Goal: Complete application form: Complete application form

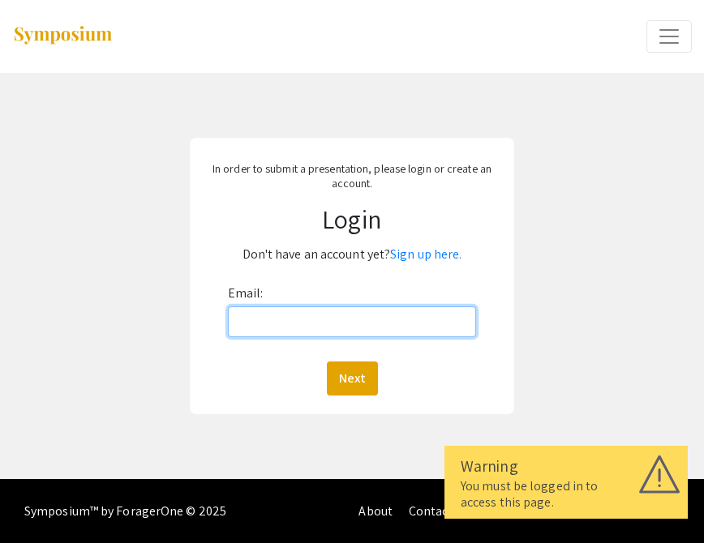
type input "[EMAIL_ADDRESS][DOMAIN_NAME]"
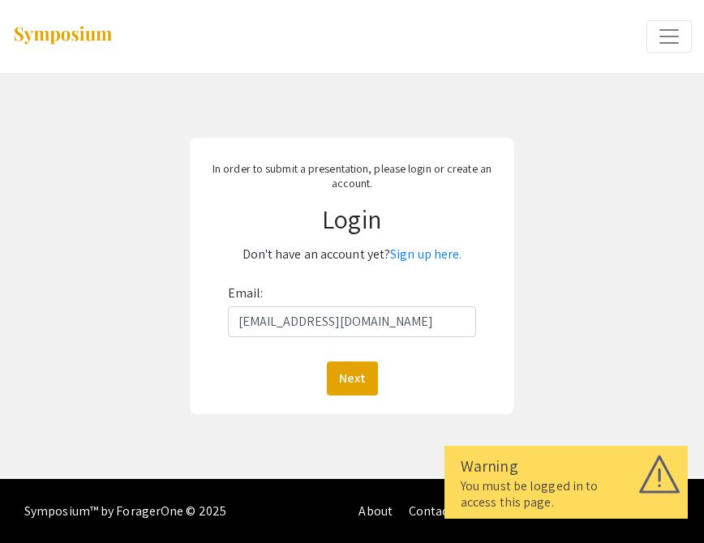
click at [351, 378] on button "Next" at bounding box center [352, 379] width 51 height 34
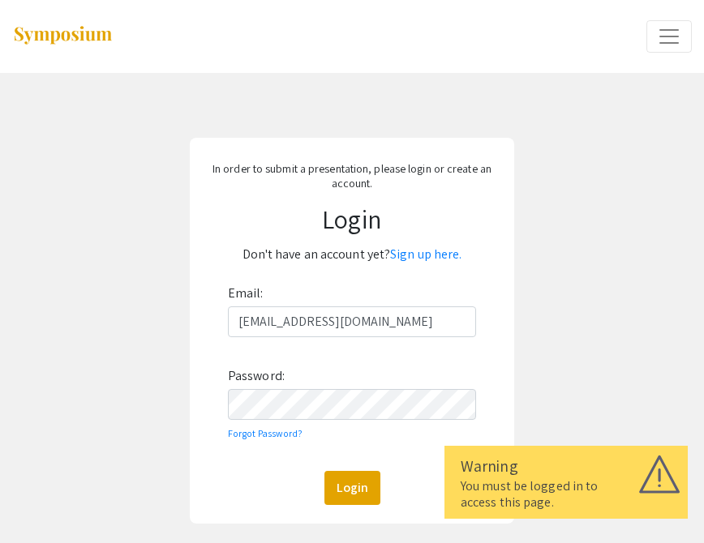
click at [351, 487] on button "Login" at bounding box center [352, 488] width 56 height 34
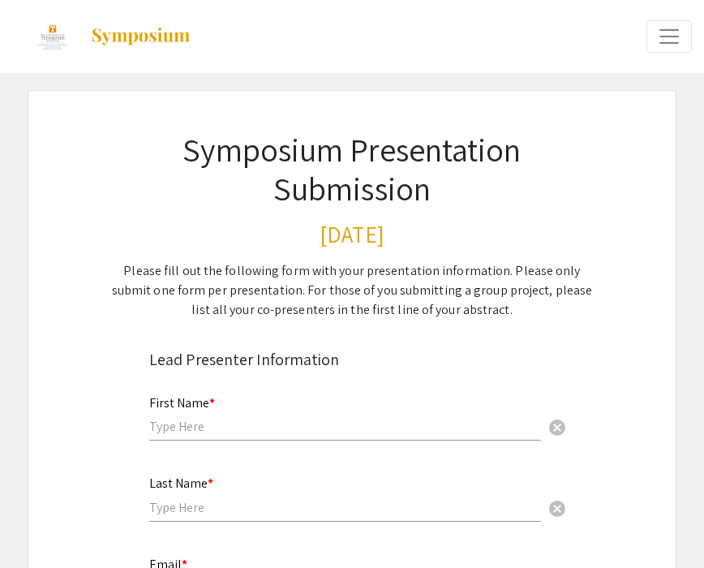
click at [274, 401] on div "First Name * cancel" at bounding box center [345, 411] width 392 height 62
click at [277, 419] on input "text" at bounding box center [345, 426] width 392 height 17
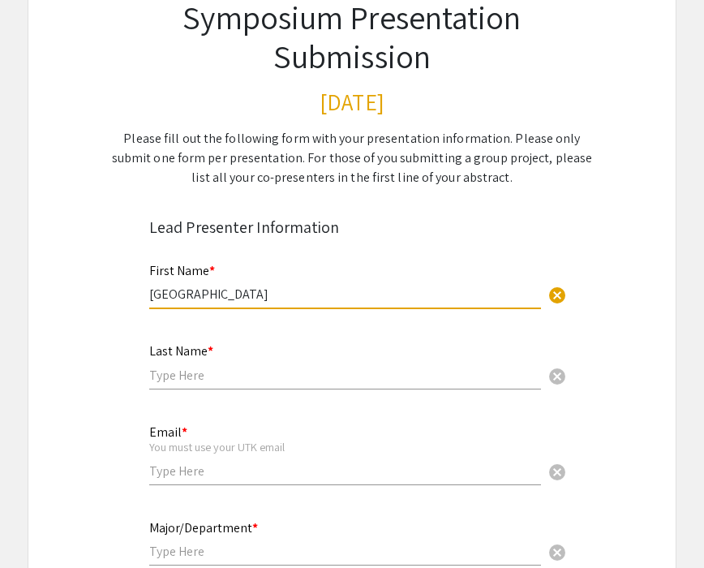
scroll to position [132, 0]
type input "[GEOGRAPHIC_DATA]"
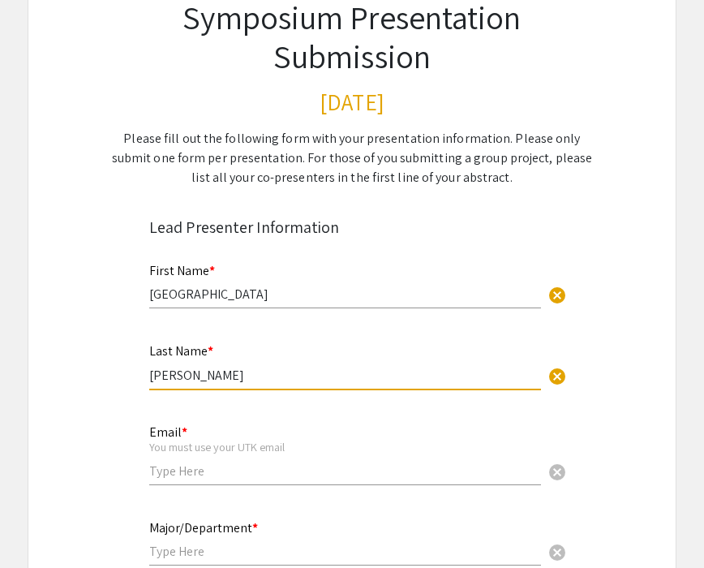
type input "[PERSON_NAME]"
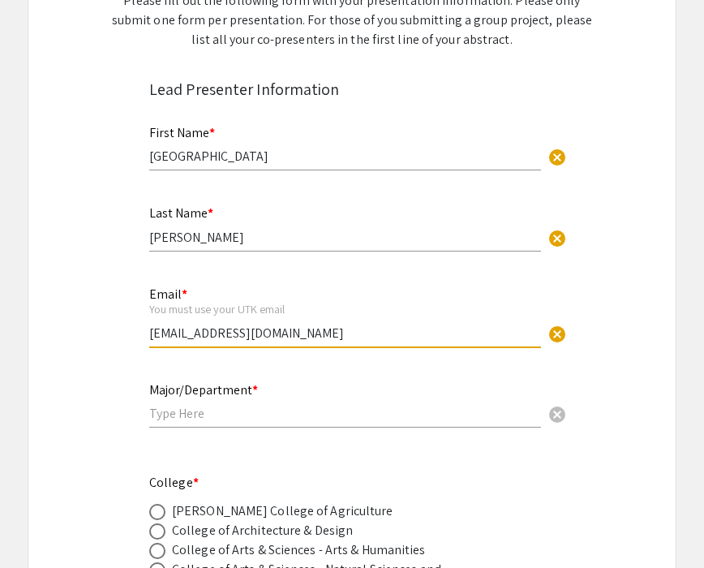
scroll to position [270, 0]
type input "[EMAIL_ADDRESS][DOMAIN_NAME]"
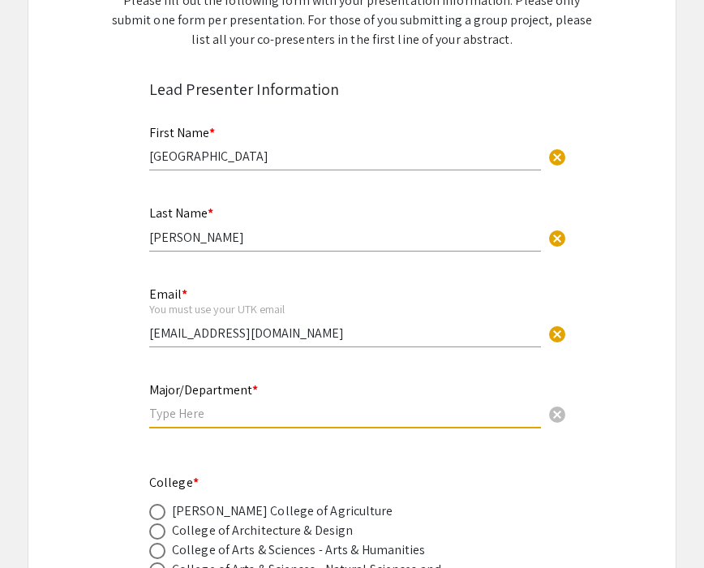
click at [184, 419] on input "text" at bounding box center [345, 413] width 392 height 17
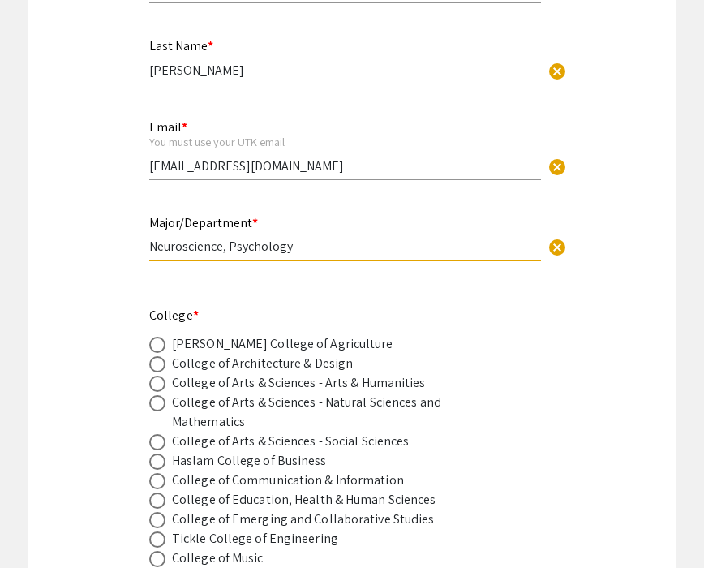
scroll to position [440, 0]
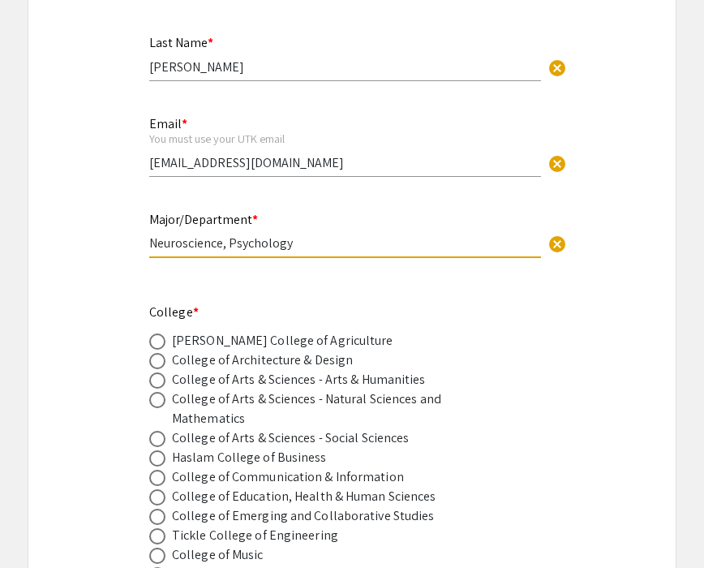
type input "Neuroscience, Psychology"
click at [152, 376] on span at bounding box center [157, 380] width 16 height 16
click at [152, 376] on input "radio" at bounding box center [157, 380] width 16 height 16
radio input "true"
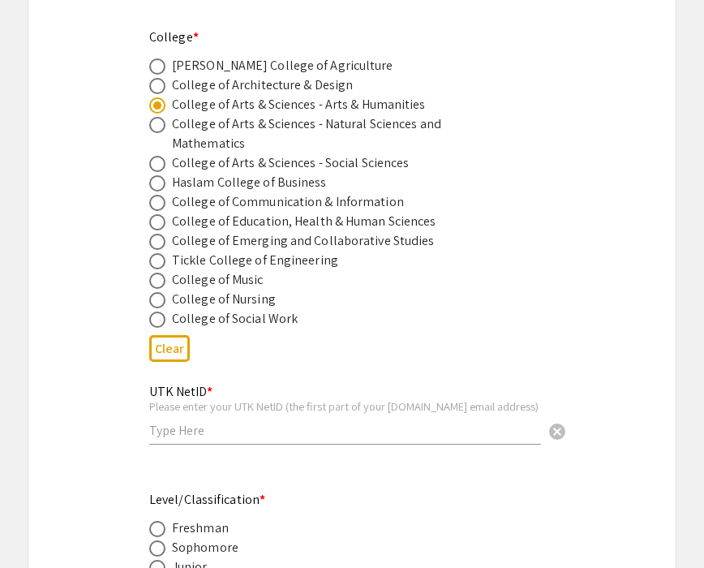
scroll to position [717, 0]
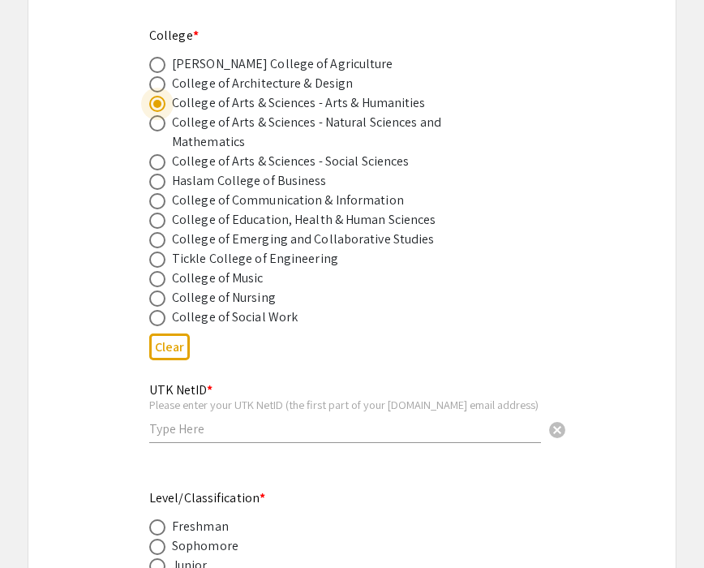
click at [178, 424] on input "text" at bounding box center [345, 428] width 392 height 17
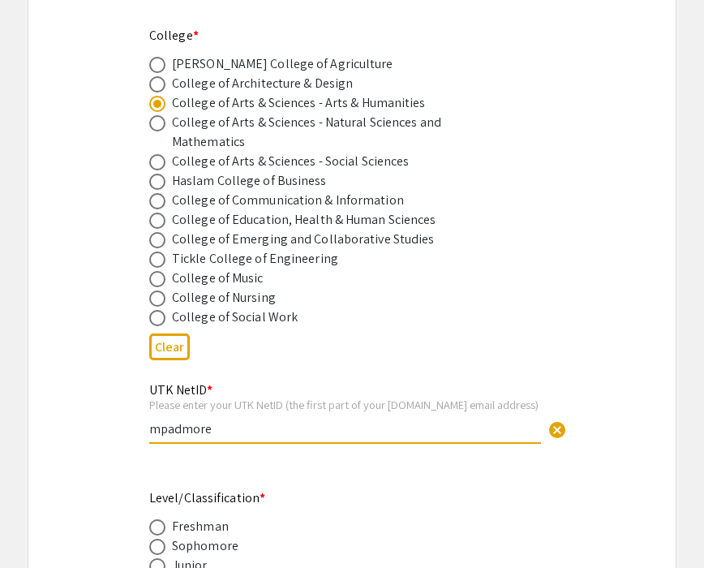
type input "mpadmore"
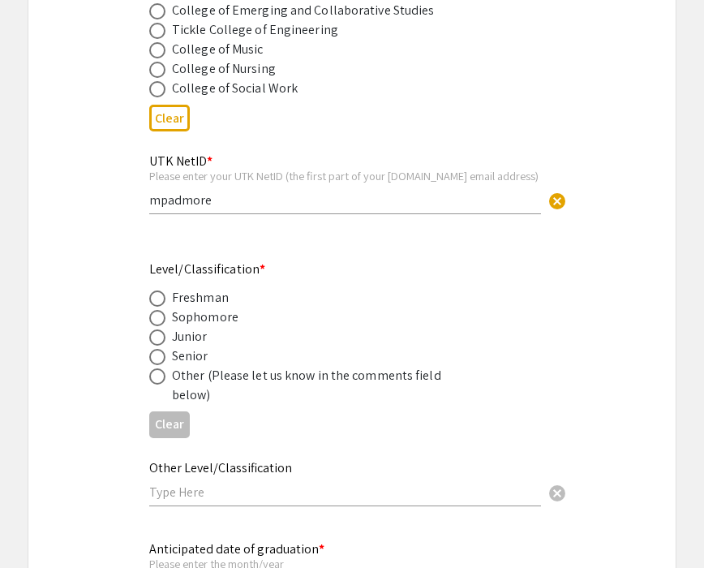
click at [157, 361] on span at bounding box center [157, 357] width 16 height 16
click at [157, 361] on input "radio" at bounding box center [157, 357] width 16 height 16
radio input "true"
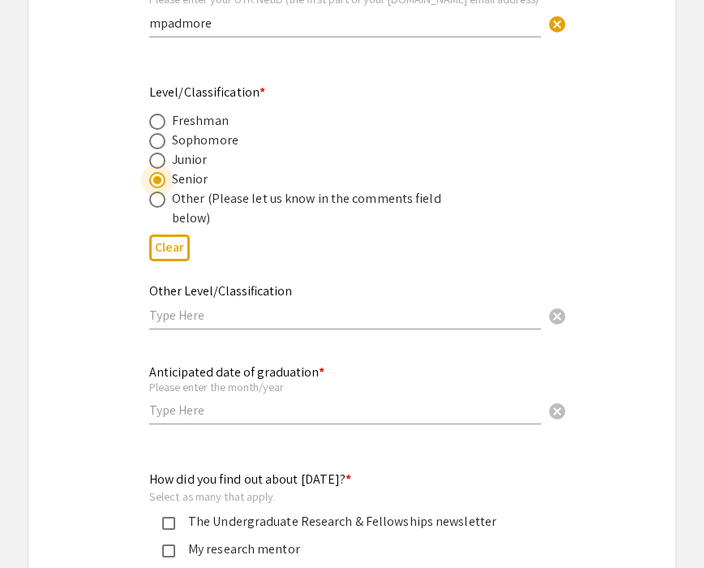
scroll to position [1123, 0]
click at [256, 413] on input "text" at bounding box center [345, 409] width 392 height 17
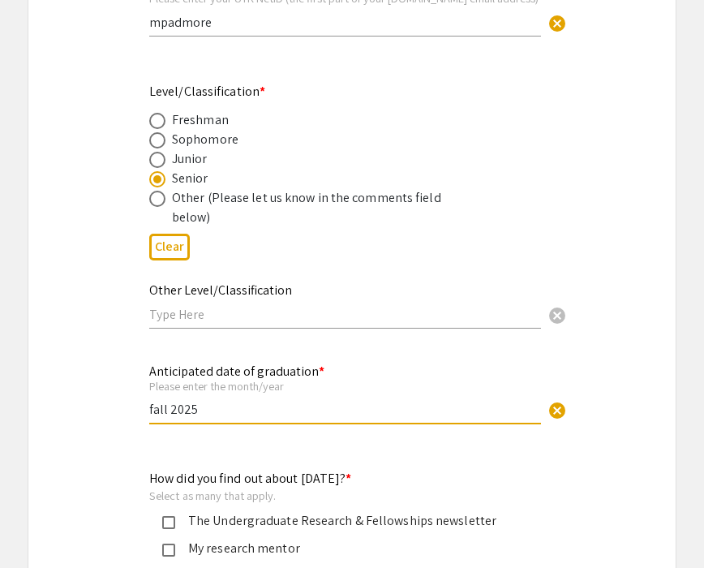
click at [156, 410] on input "fall 2025" at bounding box center [345, 409] width 392 height 17
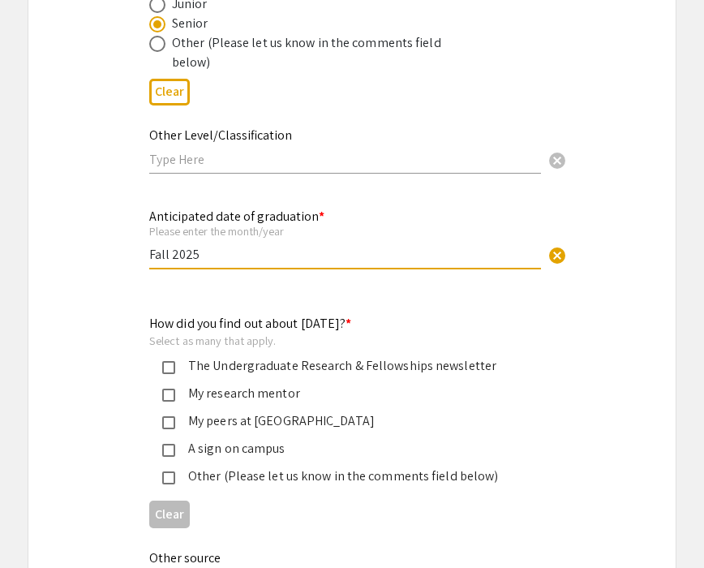
scroll to position [1278, 0]
type input "Fall 2025"
click at [170, 392] on mat-pseudo-checkbox at bounding box center [168, 395] width 13 height 13
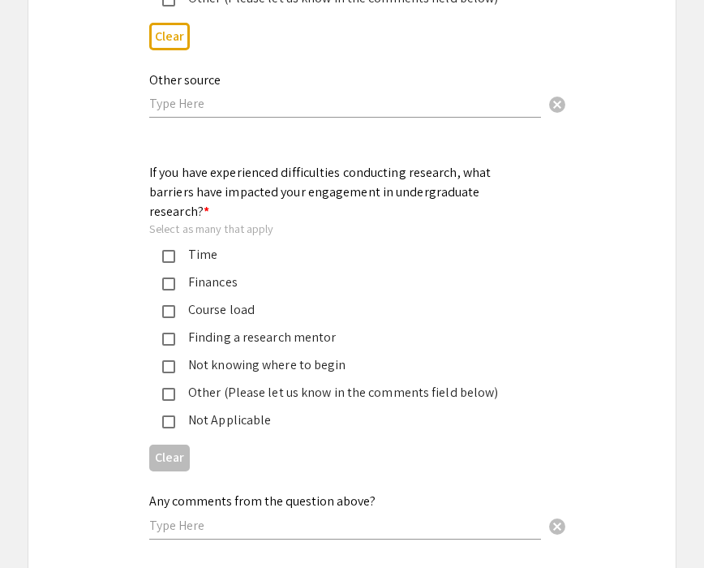
scroll to position [1761, 0]
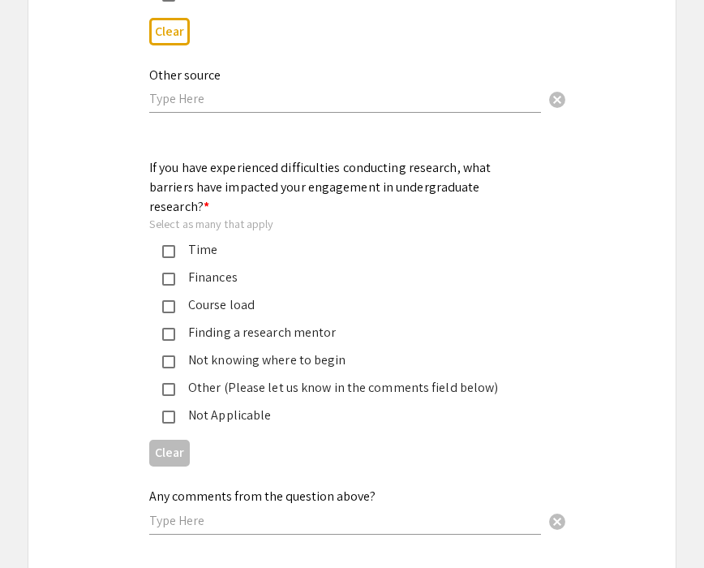
click at [169, 245] on mat-pseudo-checkbox at bounding box center [168, 251] width 13 height 13
click at [170, 300] on mat-pseudo-checkbox at bounding box center [168, 306] width 13 height 13
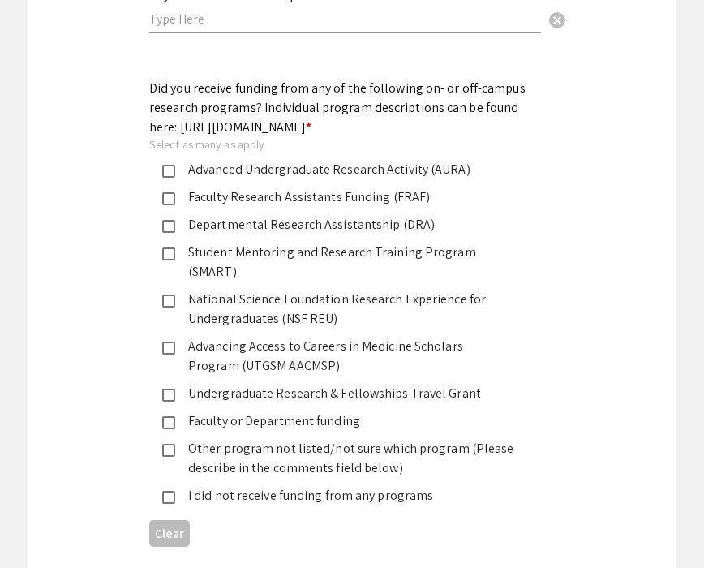
scroll to position [2263, 0]
click at [170, 173] on mat-pseudo-checkbox at bounding box center [168, 170] width 13 height 13
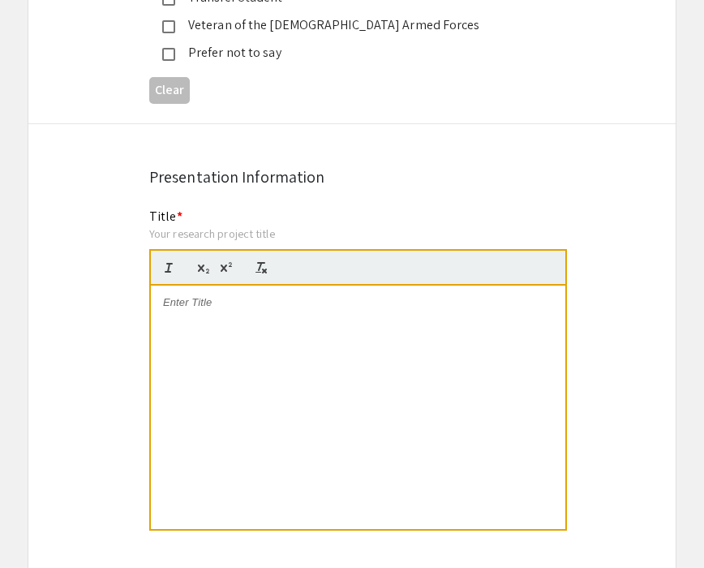
scroll to position [3106, 0]
click at [224, 286] on div at bounding box center [358, 407] width 414 height 243
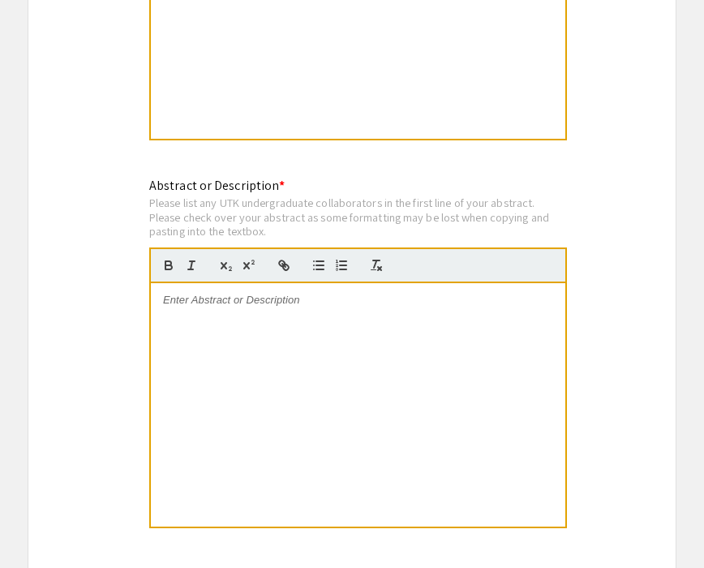
scroll to position [3500, 0]
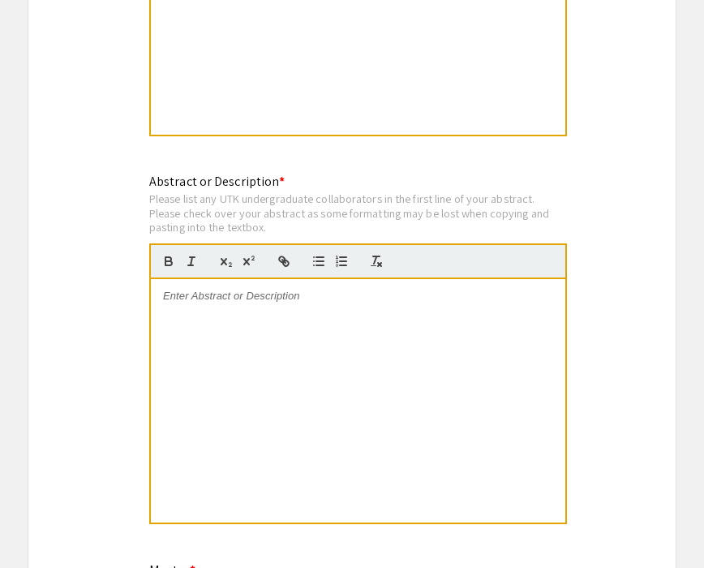
click at [201, 279] on div at bounding box center [358, 400] width 414 height 243
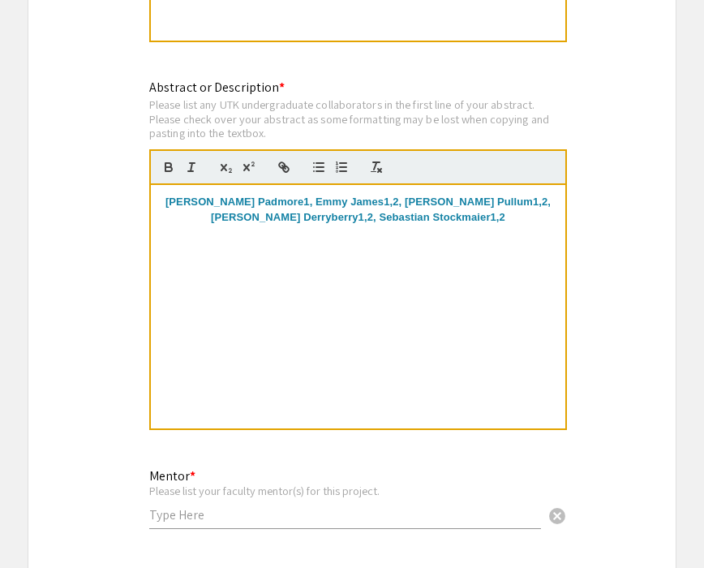
scroll to position [3595, 0]
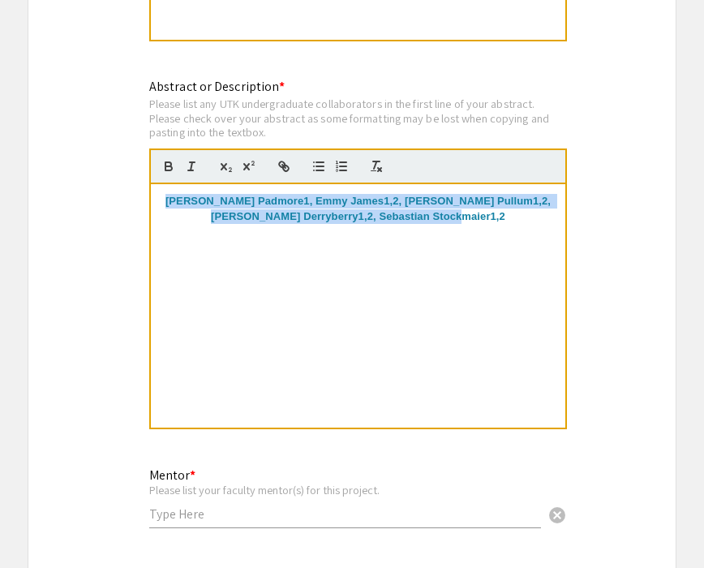
drag, startPoint x: 166, startPoint y: 160, endPoint x: 563, endPoint y: 183, distance: 397.3
click at [563, 184] on div "[PERSON_NAME] Padmore1, Emmy James1,2, [PERSON_NAME] Pullum1,2, [PERSON_NAME] D…" at bounding box center [358, 305] width 414 height 243
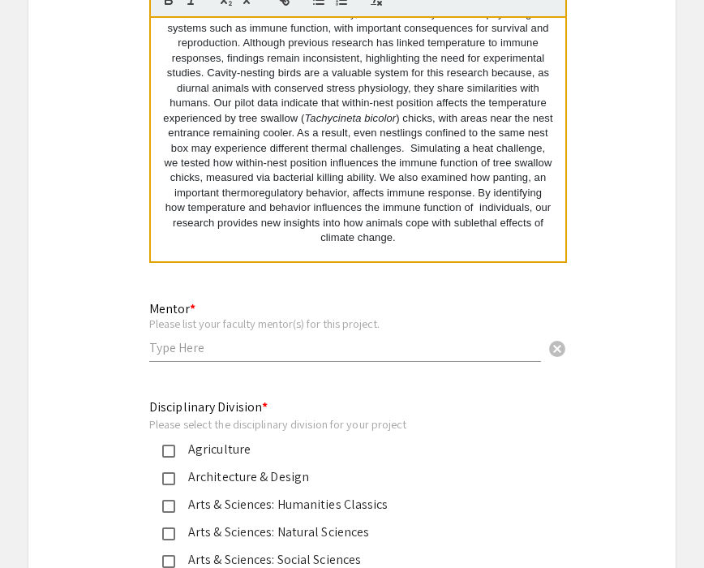
scroll to position [3765, 0]
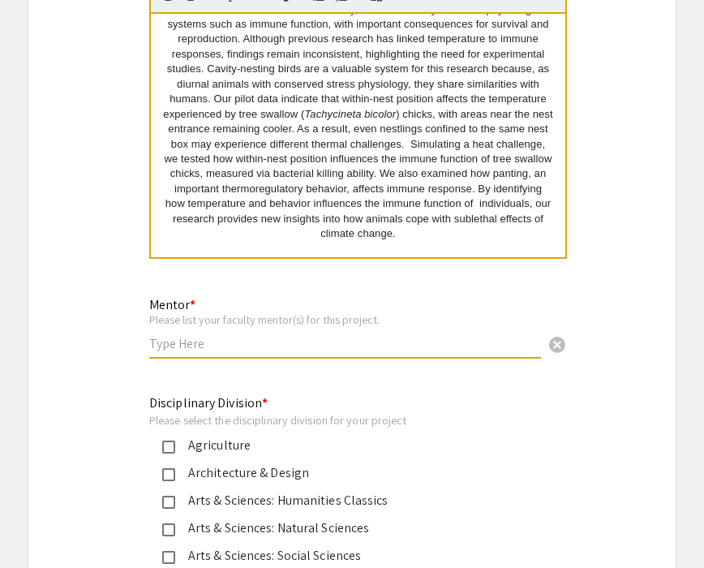
click at [280, 335] on input "text" at bounding box center [345, 343] width 392 height 17
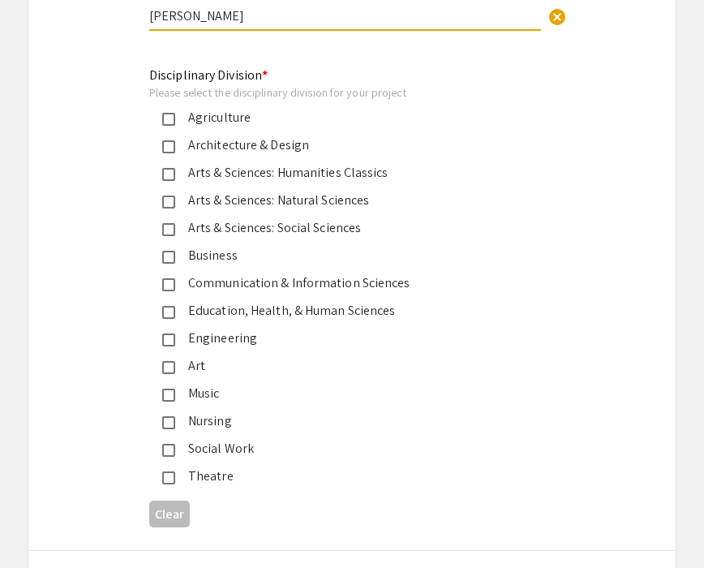
scroll to position [4095, 0]
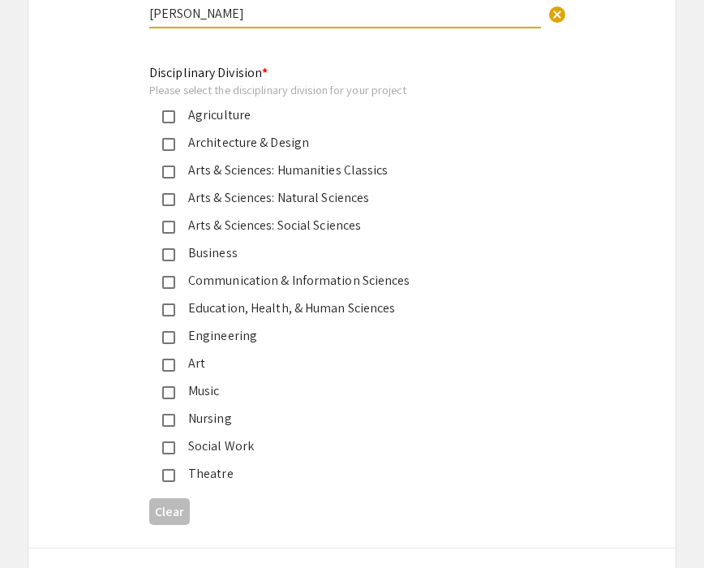
type input "[PERSON_NAME]"
click at [191, 188] on div "Arts & Sciences: Natural Sciences" at bounding box center [345, 197] width 341 height 19
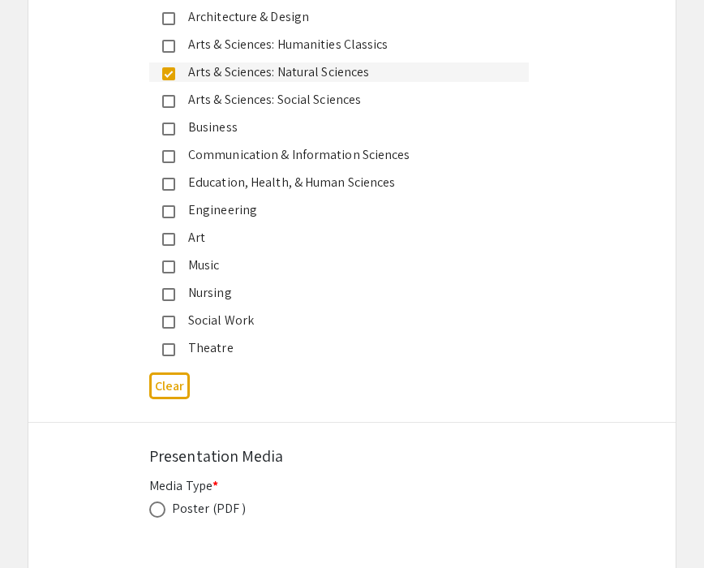
scroll to position [4271, 0]
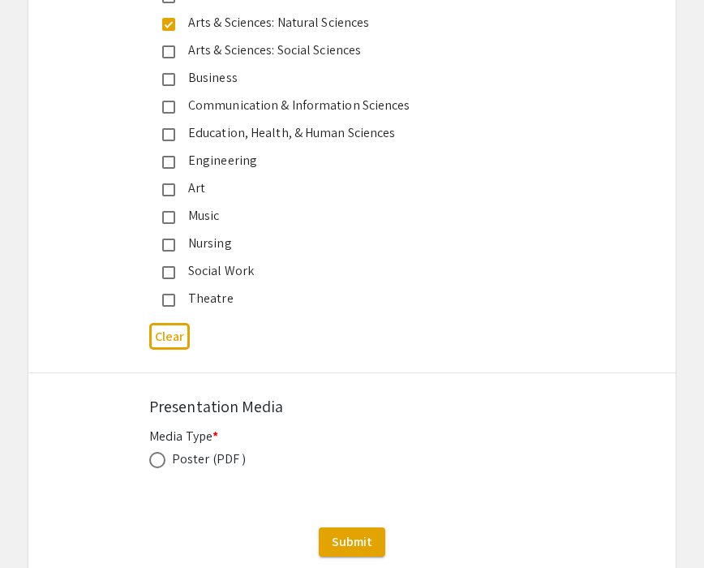
click at [168, 452] on label at bounding box center [160, 460] width 23 height 16
click at [165, 452] on input "radio" at bounding box center [157, 460] width 16 height 16
radio input "true"
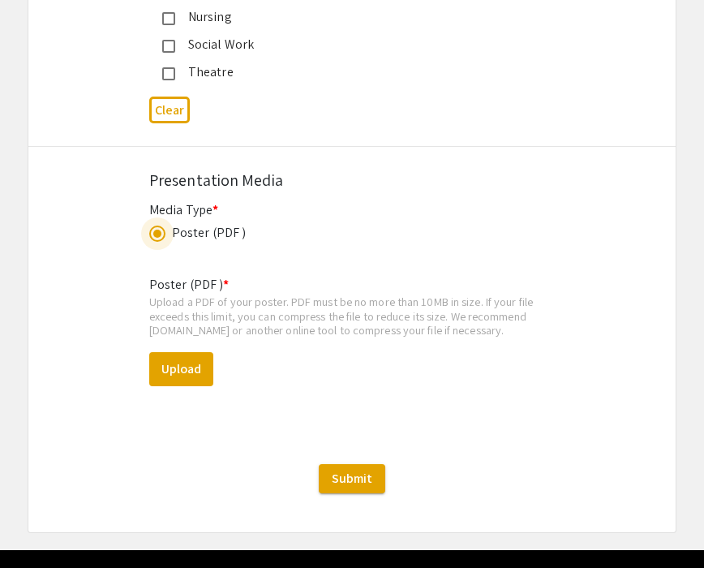
scroll to position [4499, 0]
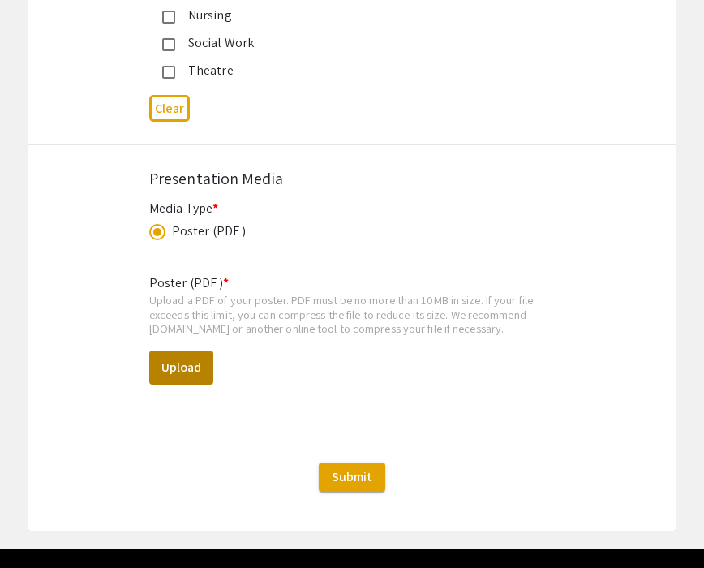
click at [183, 350] on button "Upload" at bounding box center [181, 367] width 64 height 34
click at [191, 350] on button "Upload" at bounding box center [181, 367] width 64 height 34
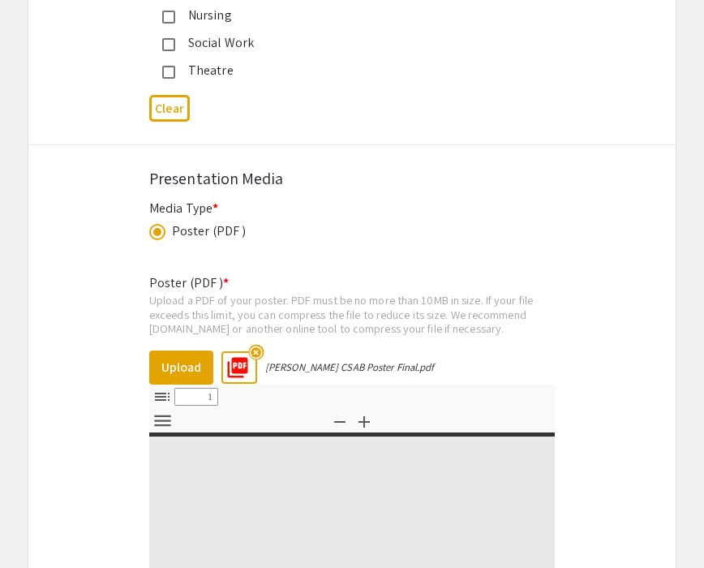
select select "custom"
type input "0"
select select "custom"
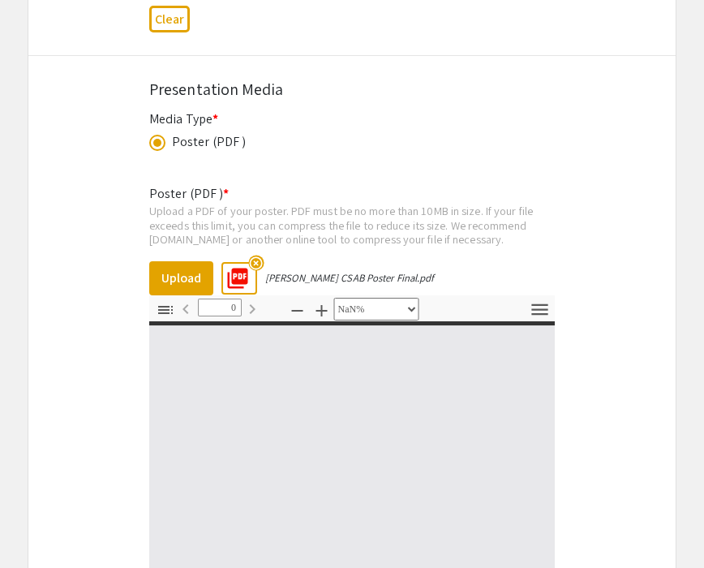
scroll to position [4632, 0]
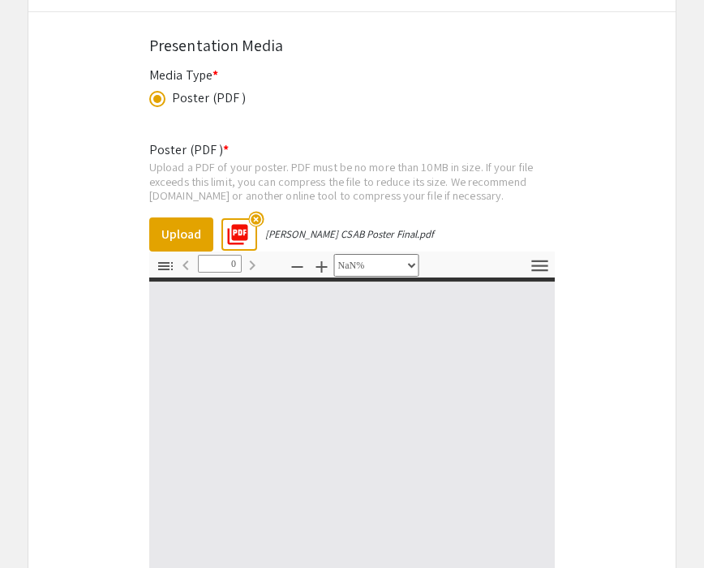
type input "1"
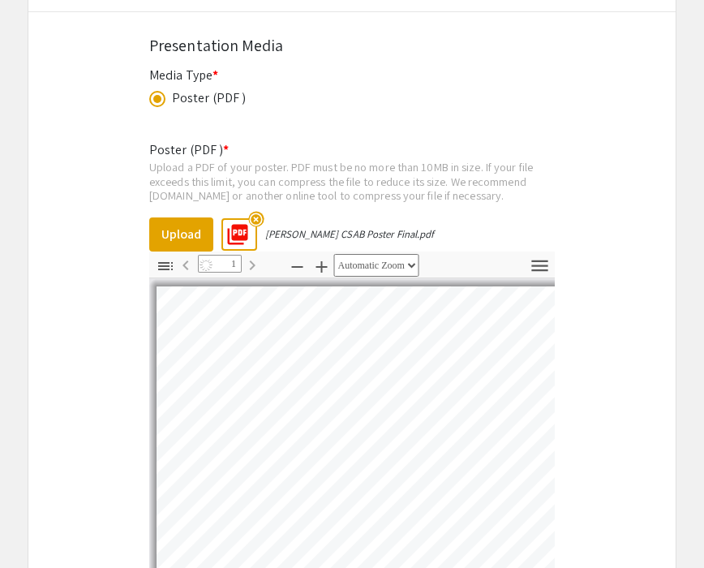
select select "auto"
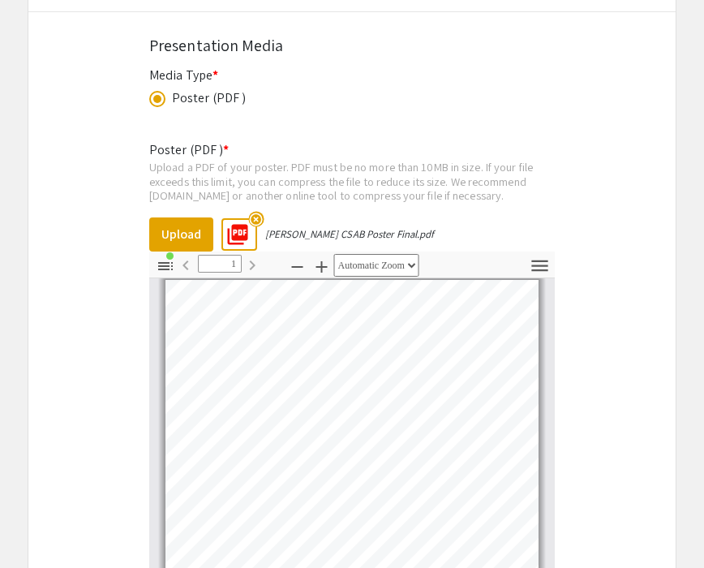
click at [258, 211] on mat-icon "highlight_off" at bounding box center [255, 218] width 15 height 15
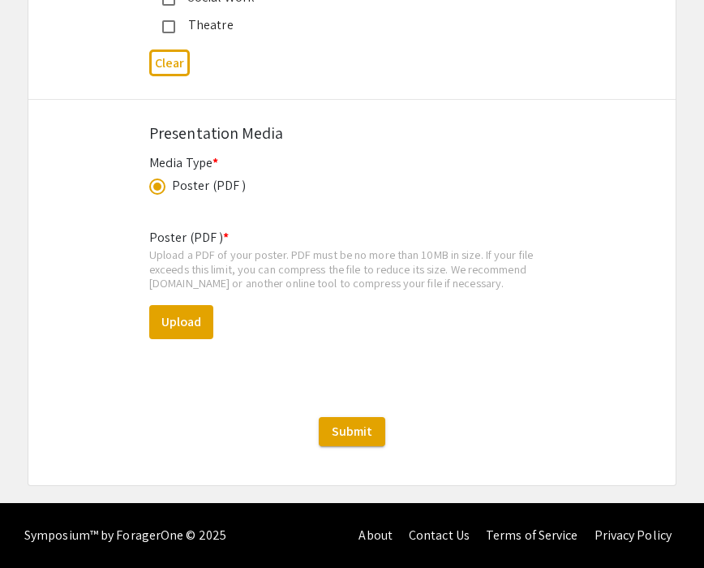
scroll to position [4504, 0]
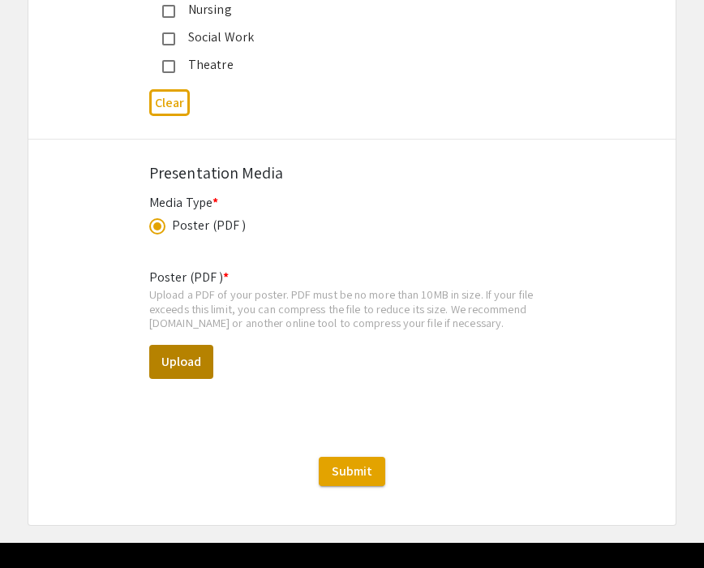
click at [176, 345] on button "Upload" at bounding box center [181, 362] width 64 height 34
select select "custom"
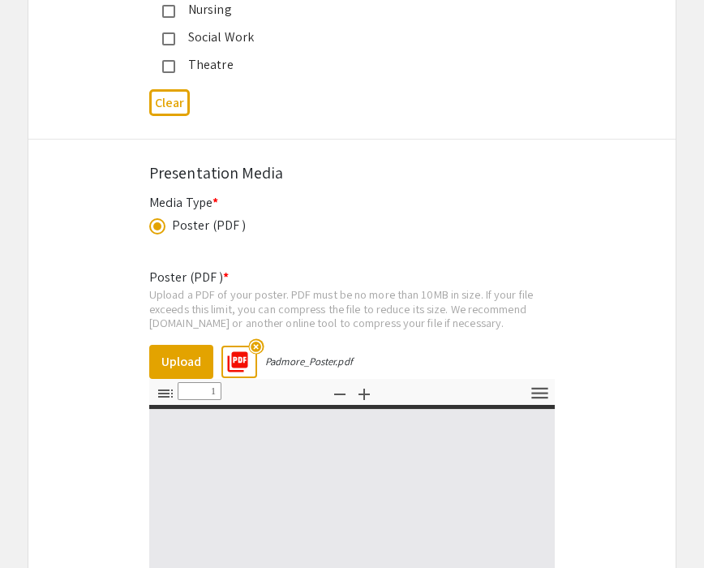
type input "0"
select select "custom"
type input "1"
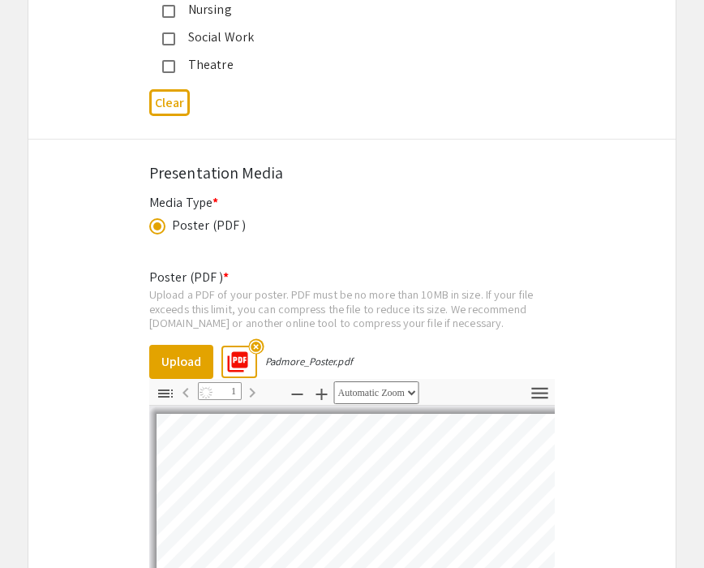
scroll to position [4670, 0]
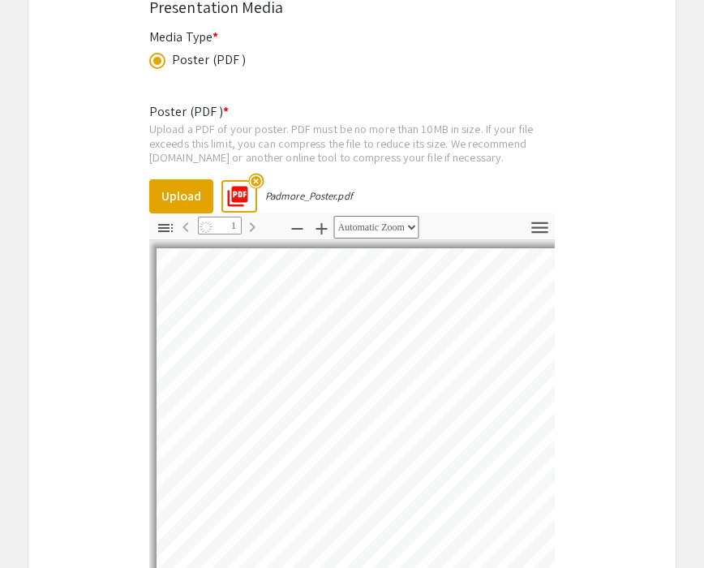
select select "auto"
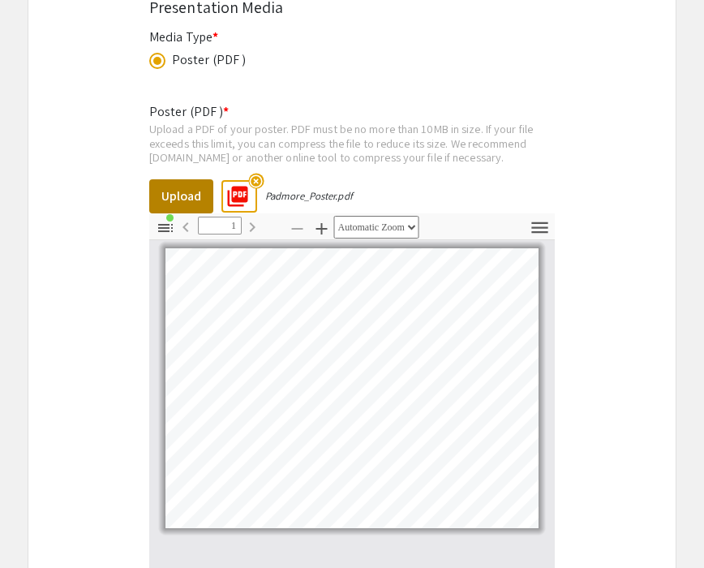
click at [177, 179] on button "Upload" at bounding box center [181, 196] width 64 height 34
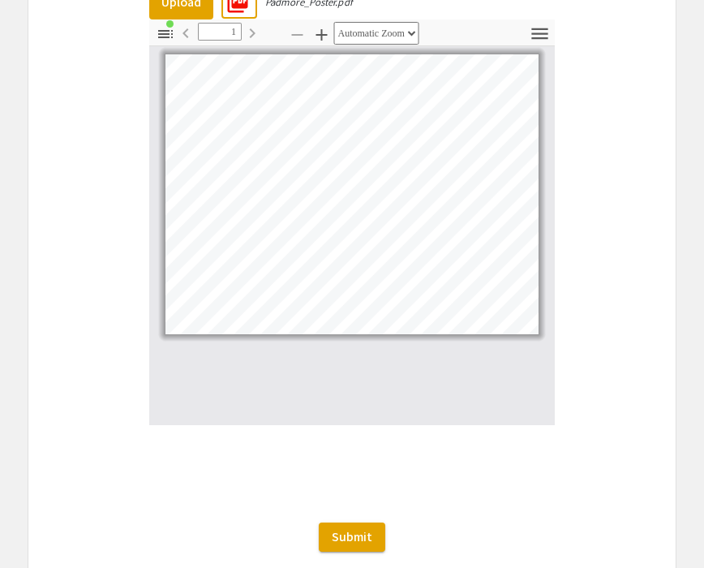
scroll to position [4864, 0]
click at [341, 527] on span "Submit" at bounding box center [352, 535] width 41 height 17
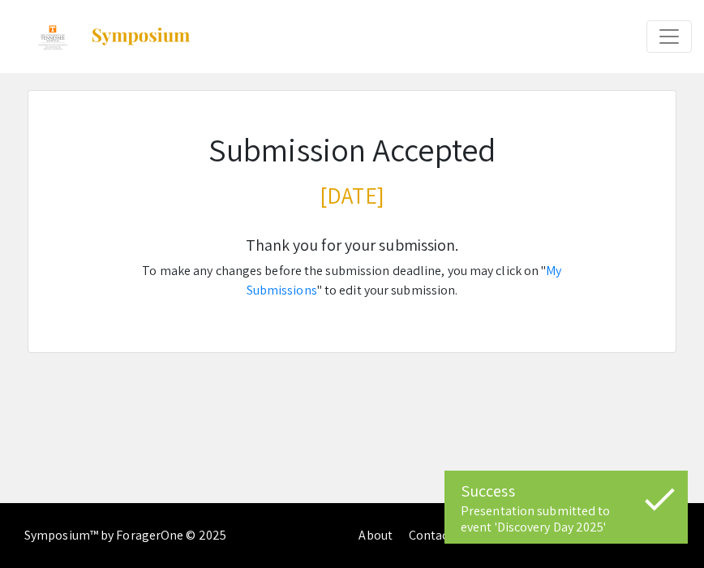
scroll to position [0, 0]
